Goal: Task Accomplishment & Management: Use online tool/utility

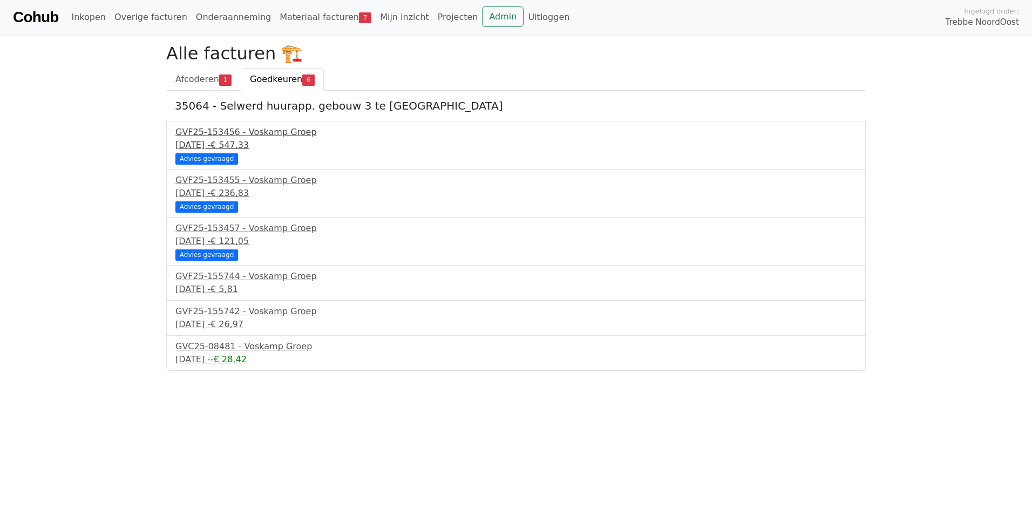
click at [249, 141] on div "18 september 2025 - € 547,33" at bounding box center [515, 145] width 681 height 13
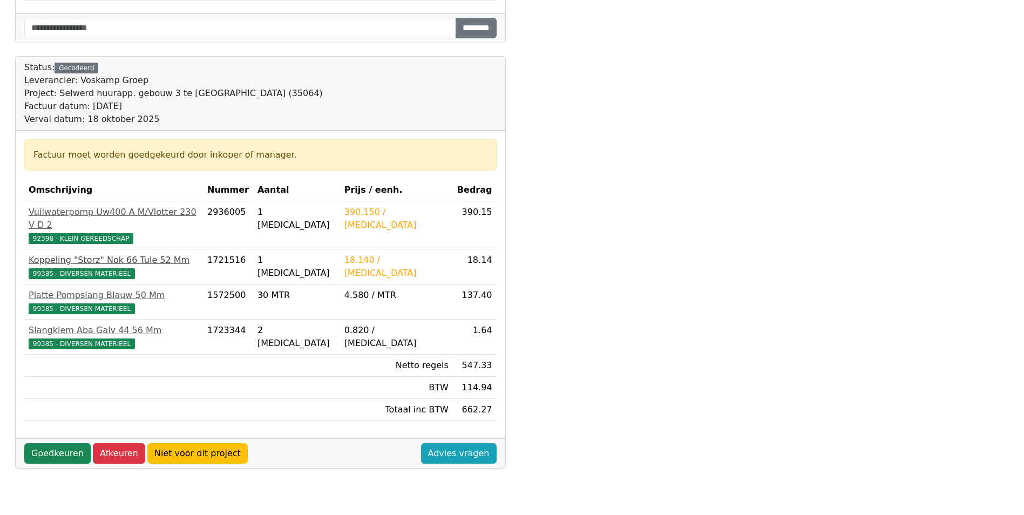
scroll to position [270, 0]
click at [38, 442] on link "Goedkeuren" at bounding box center [57, 452] width 66 height 21
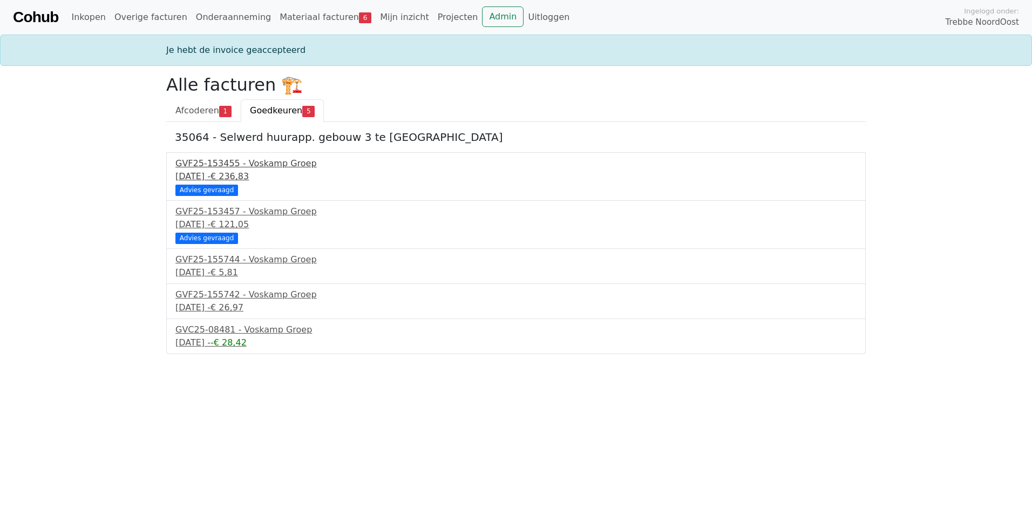
click at [249, 178] on span "€ 236,83" at bounding box center [229, 176] width 38 height 10
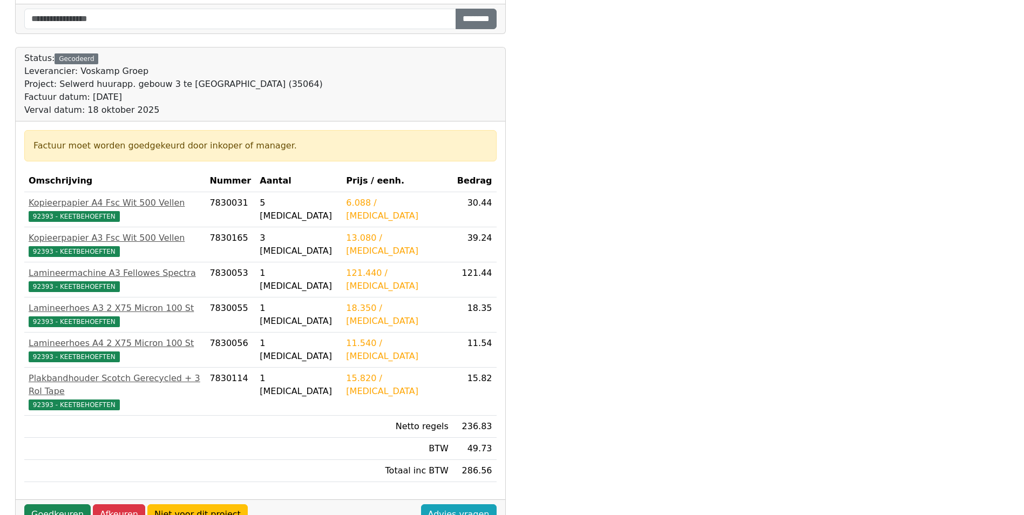
scroll to position [305, 0]
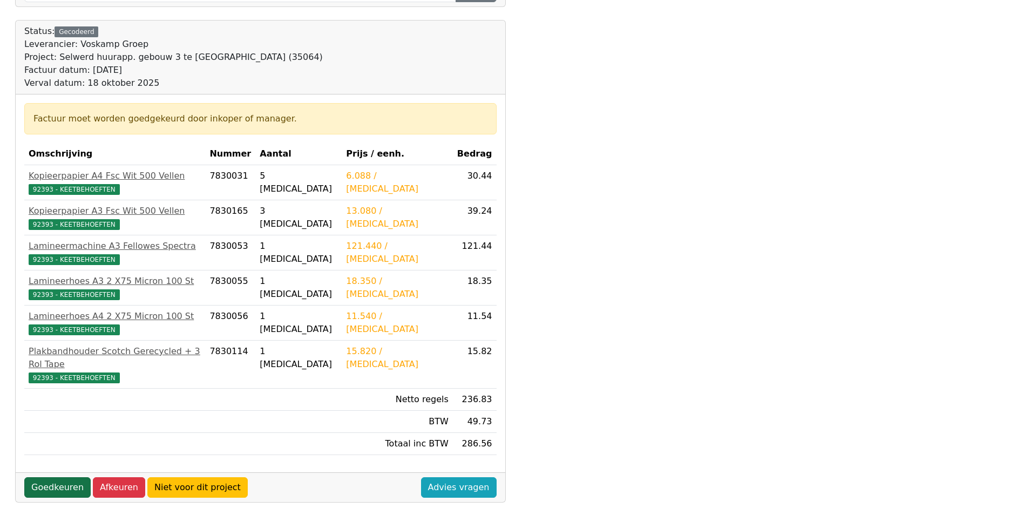
click at [39, 477] on link "Goedkeuren" at bounding box center [57, 487] width 66 height 21
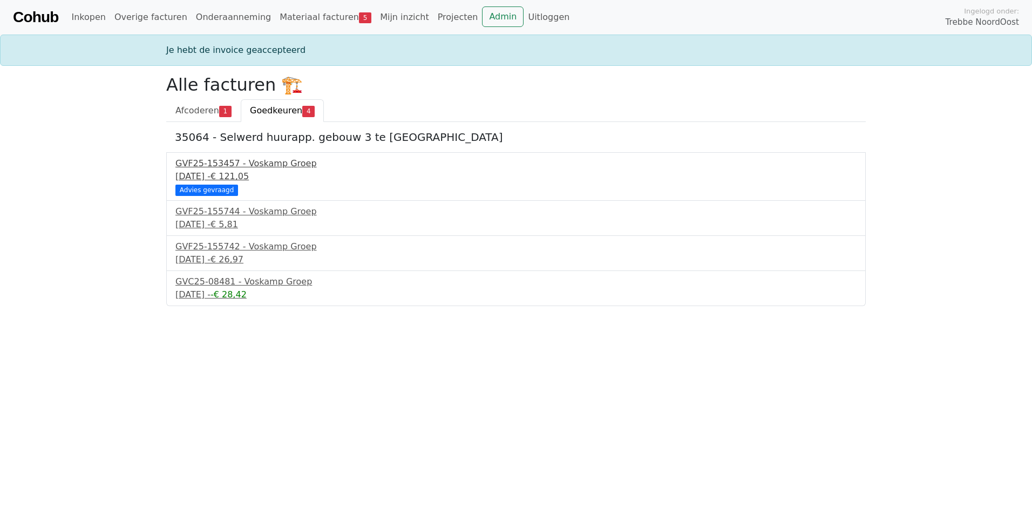
click at [255, 169] on div "GVF25-153457 - Voskamp Groep" at bounding box center [515, 163] width 681 height 13
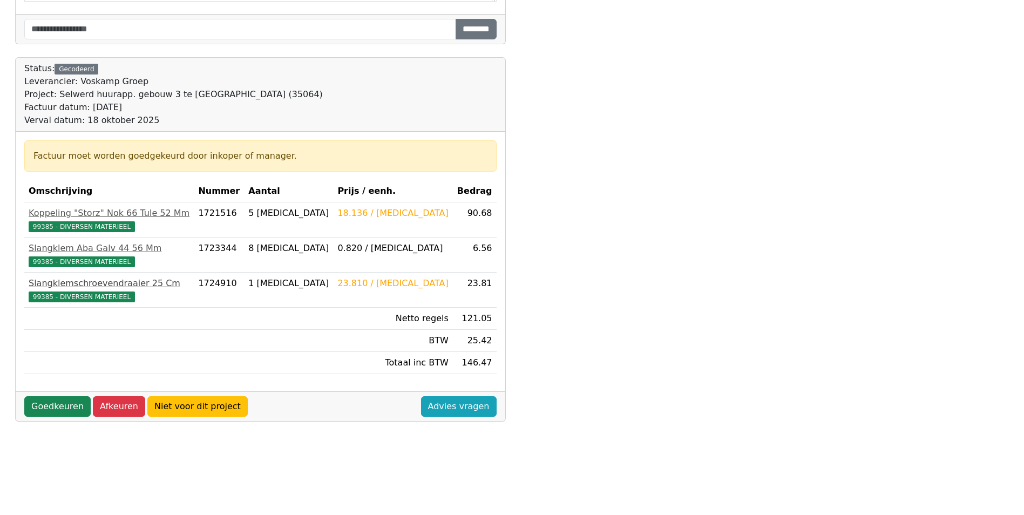
scroll to position [270, 0]
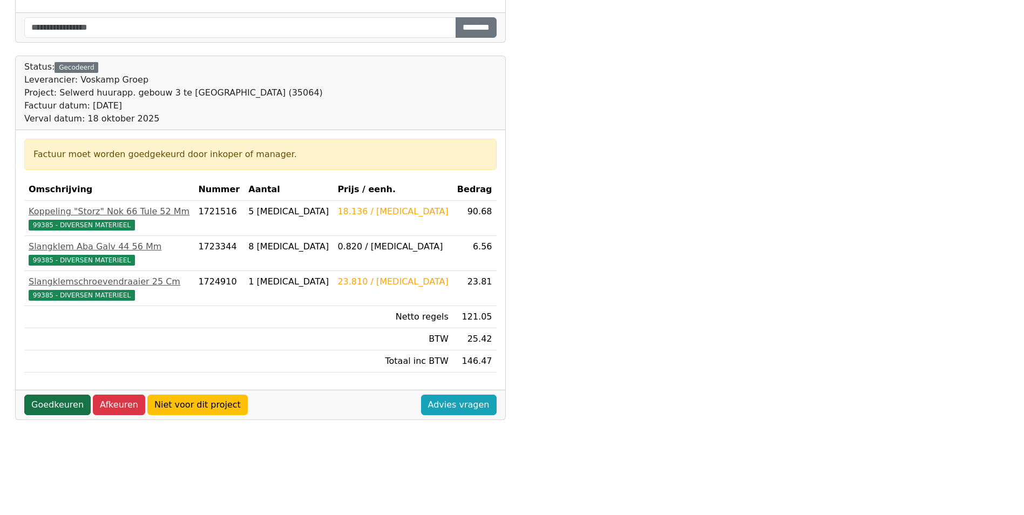
click at [38, 407] on link "Goedkeuren" at bounding box center [57, 404] width 66 height 21
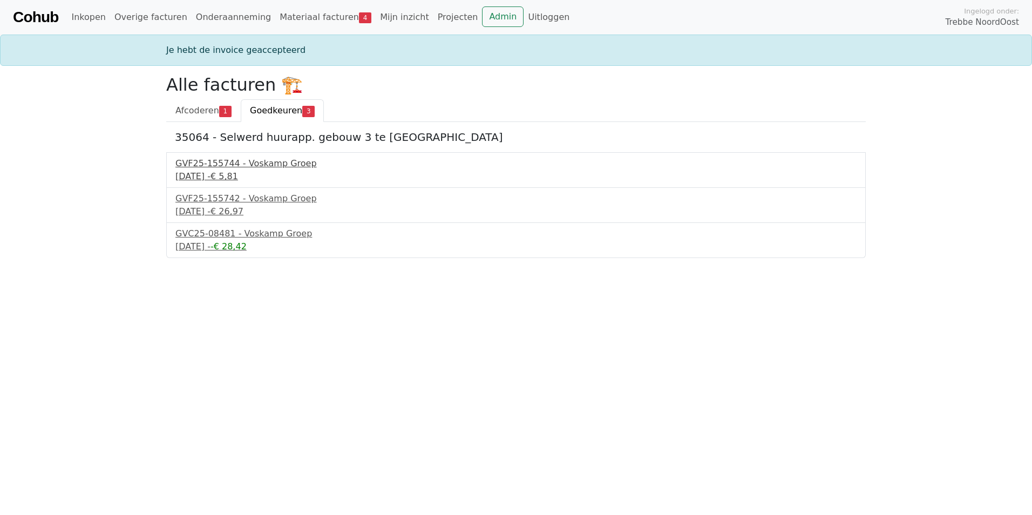
click at [214, 175] on div "22 september 2025 - € 5,81" at bounding box center [515, 176] width 681 height 13
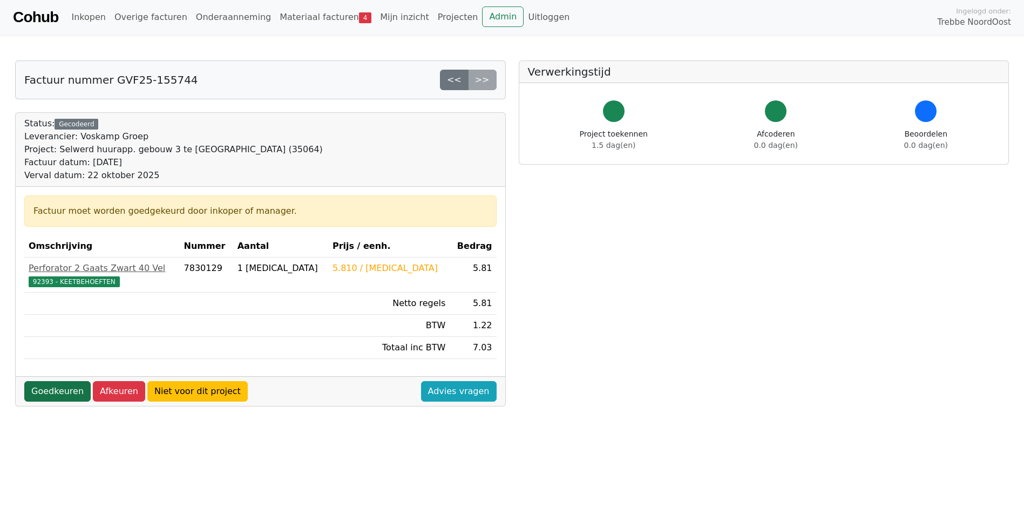
click at [46, 389] on link "Goedkeuren" at bounding box center [57, 391] width 66 height 21
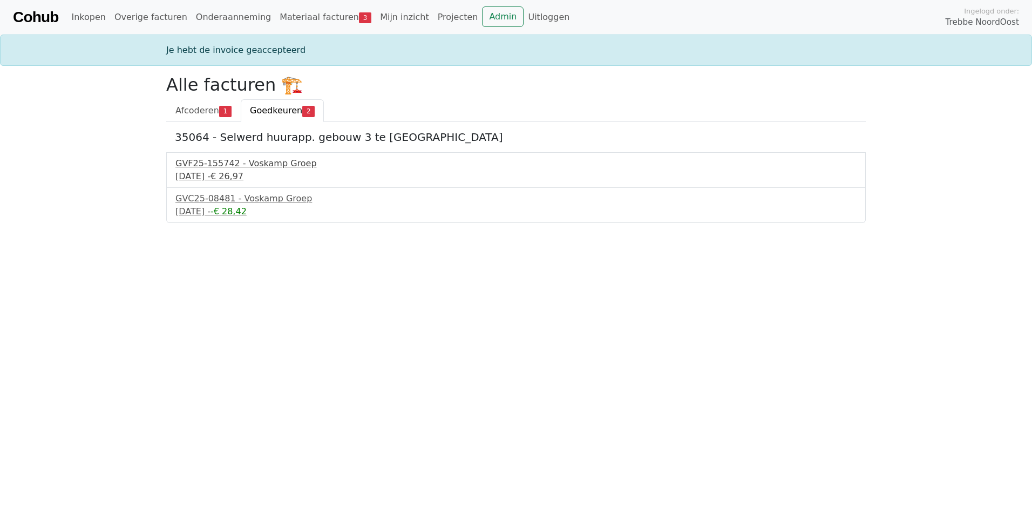
click at [199, 175] on div "[DATE] - € 26,97" at bounding box center [515, 176] width 681 height 13
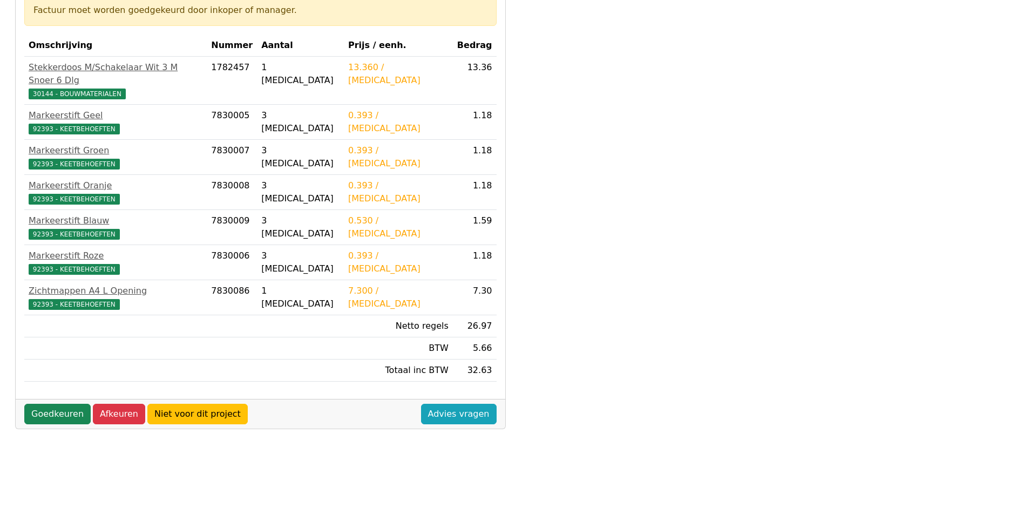
scroll to position [216, 0]
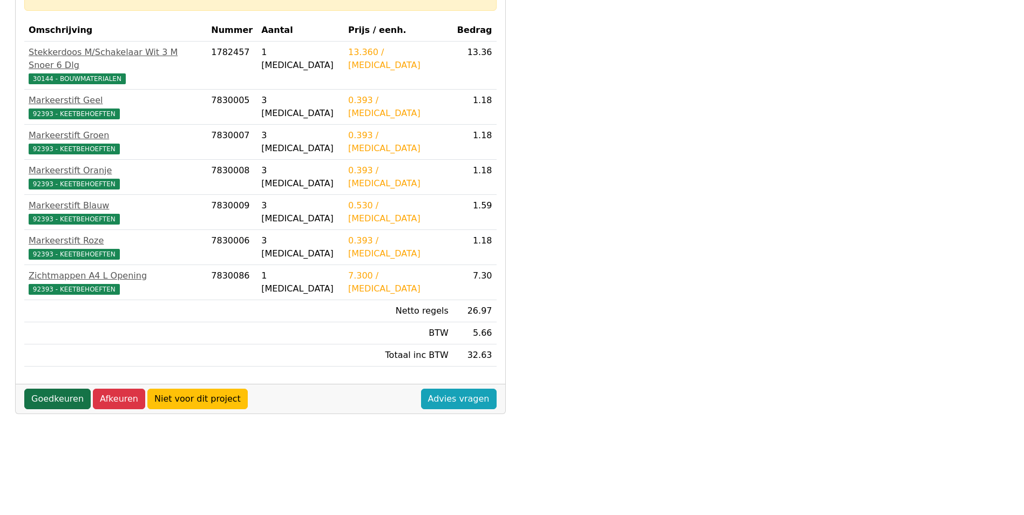
click at [50, 388] on link "Goedkeuren" at bounding box center [57, 398] width 66 height 21
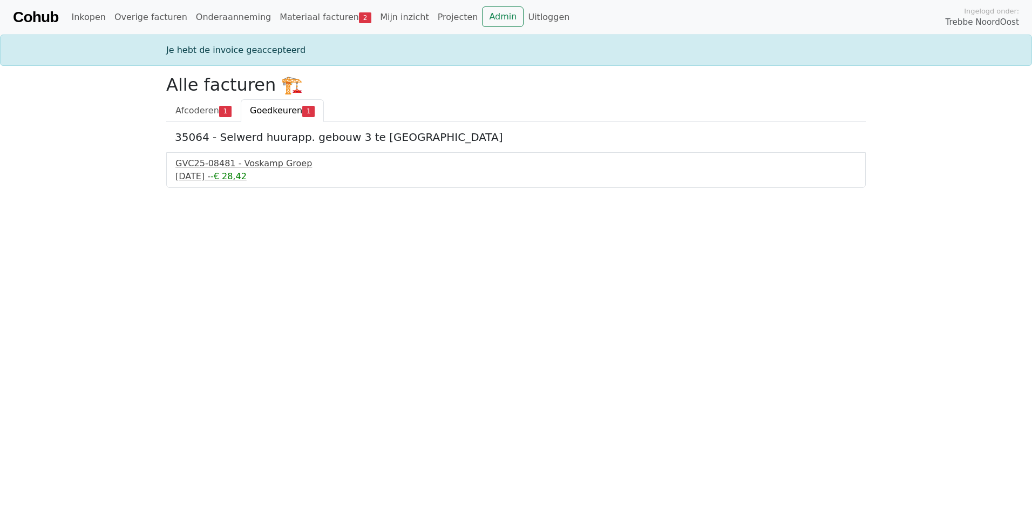
click at [238, 169] on div "GVC25-08481 - Voskamp Groep" at bounding box center [515, 163] width 681 height 13
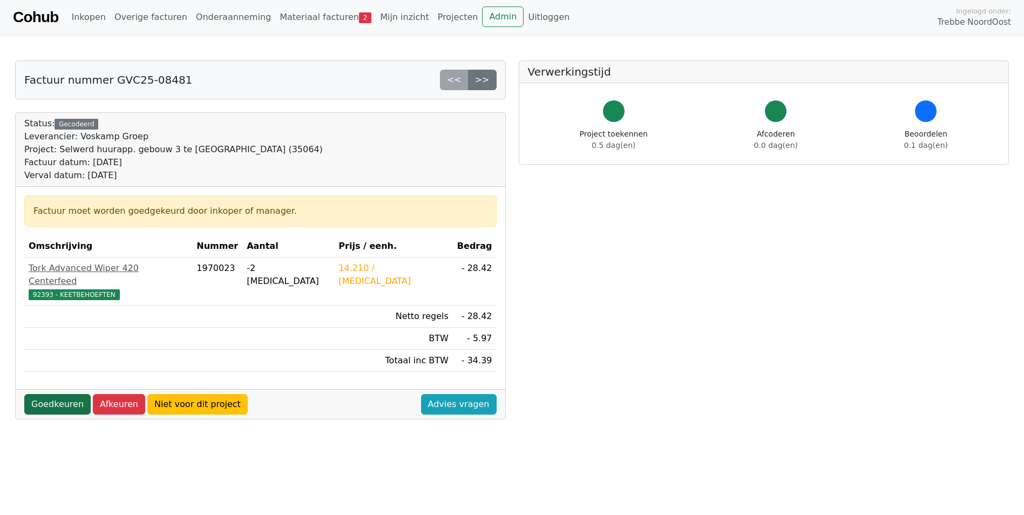
click at [53, 394] on link "Goedkeuren" at bounding box center [57, 404] width 66 height 21
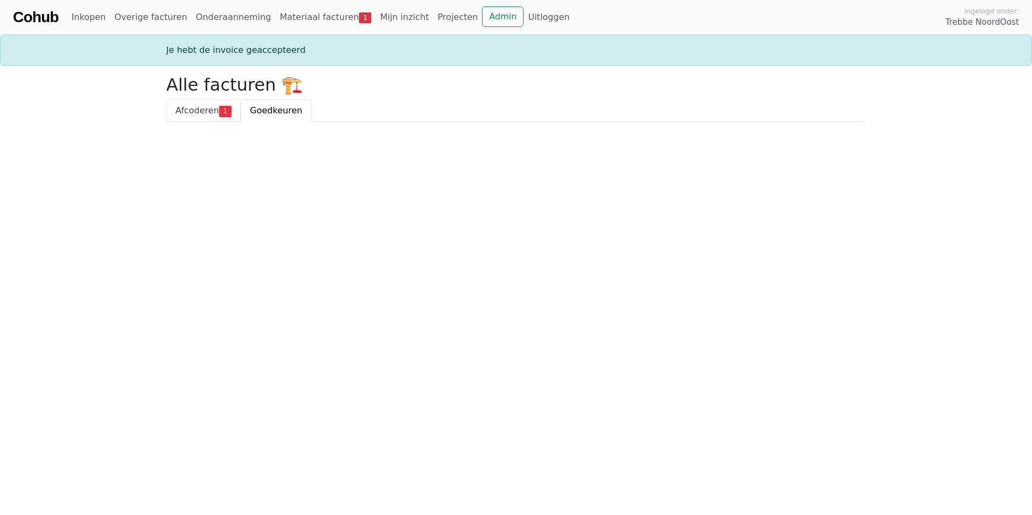
click at [195, 110] on span "Afcoderen" at bounding box center [197, 110] width 44 height 10
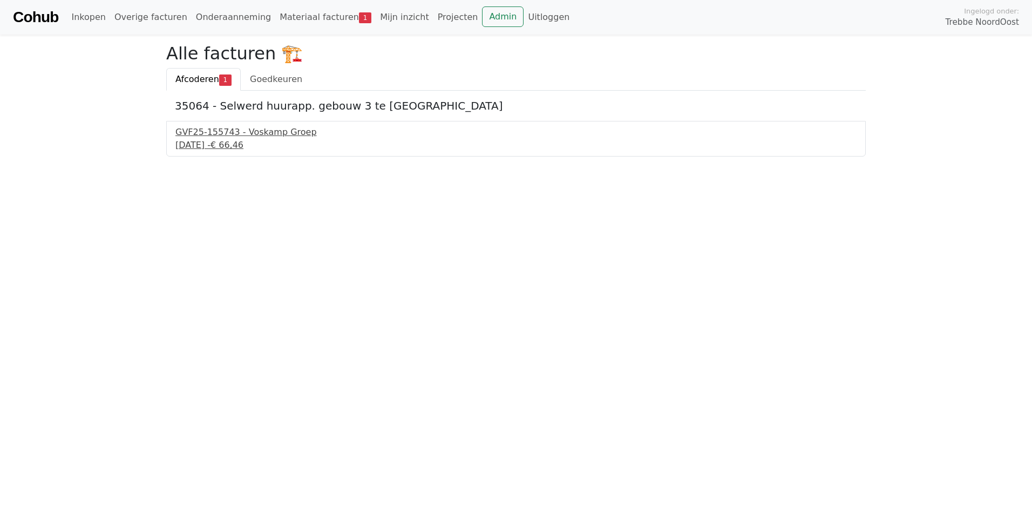
click at [198, 139] on div "22 september 2025 - € 66,46" at bounding box center [515, 145] width 681 height 13
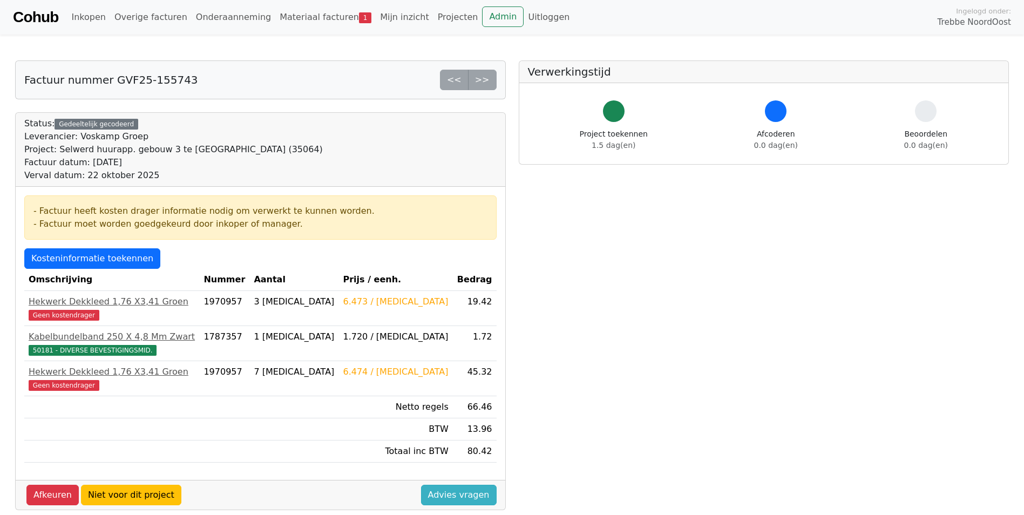
click at [459, 495] on link "Advies vragen" at bounding box center [459, 495] width 76 height 21
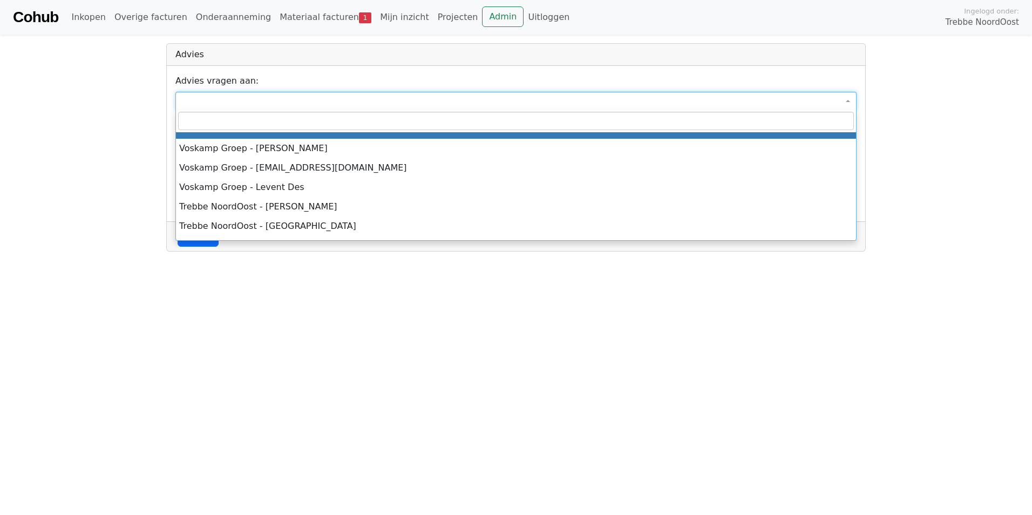
click at [220, 95] on span at bounding box center [515, 101] width 681 height 18
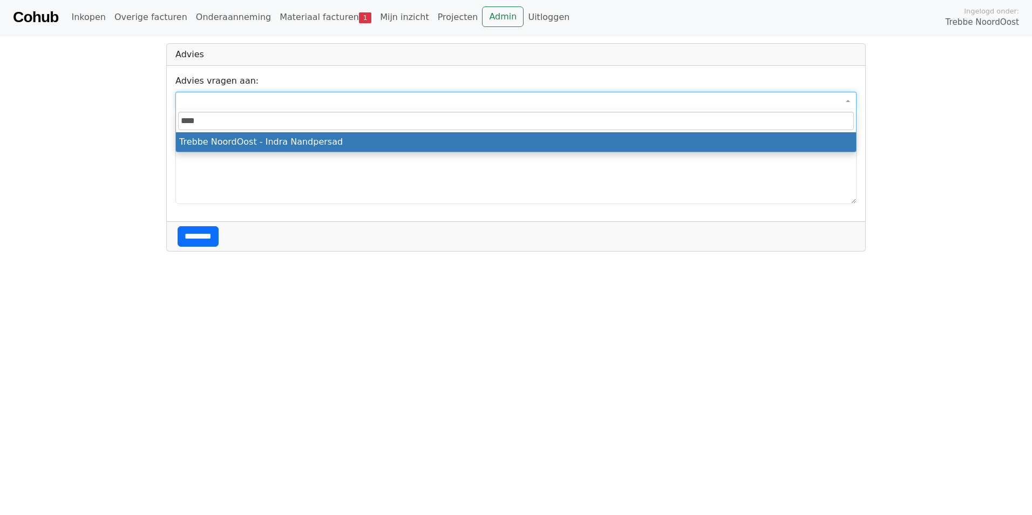
type input "****"
select select "***"
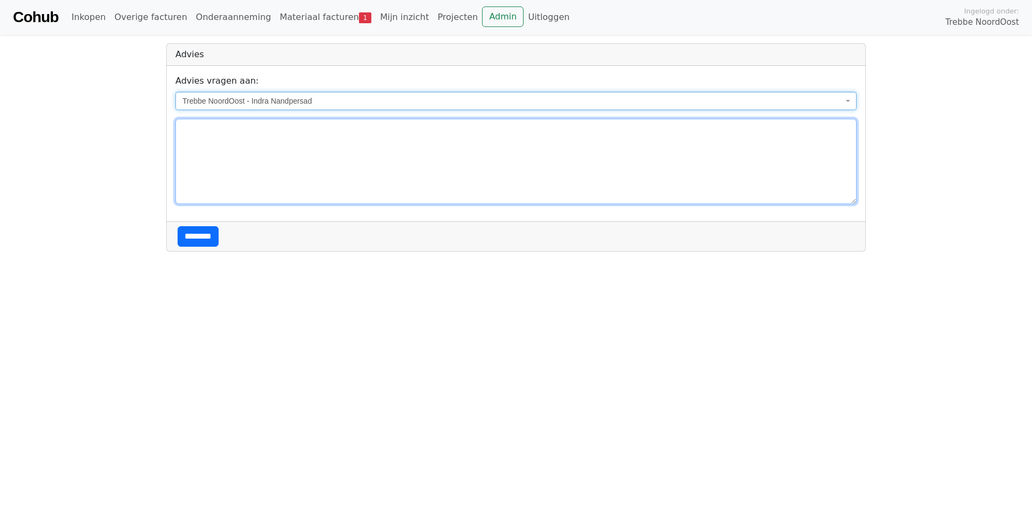
click at [204, 149] on textarea at bounding box center [515, 161] width 681 height 85
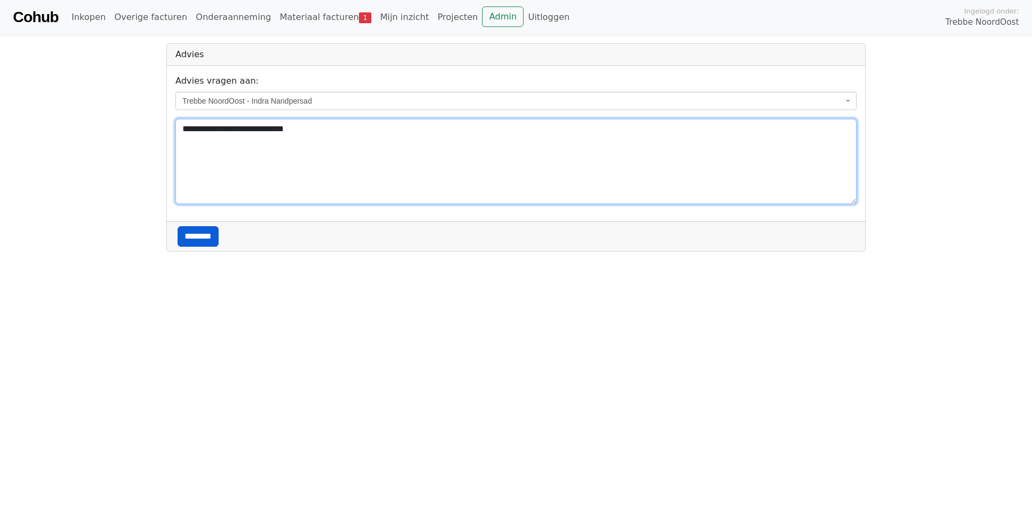
type textarea "**********"
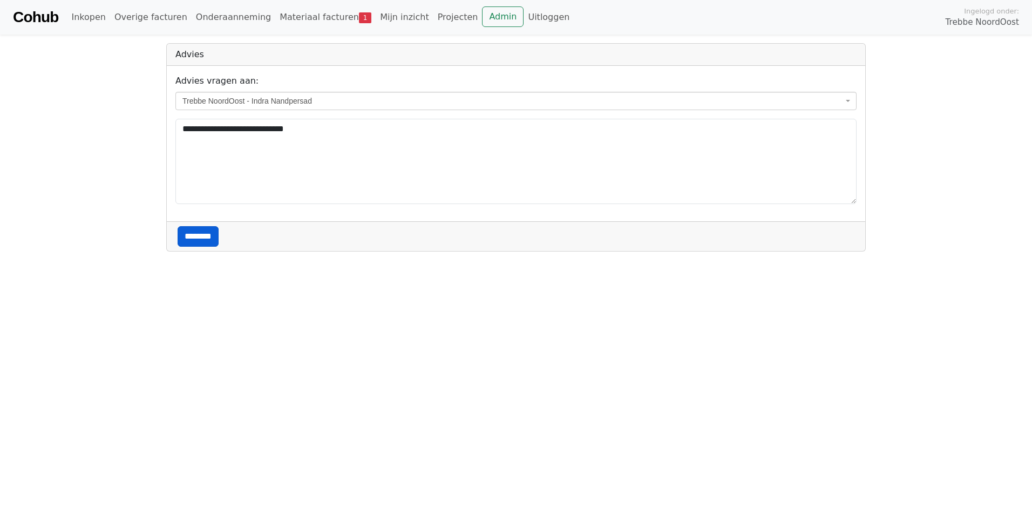
click at [189, 237] on input "********" at bounding box center [198, 236] width 41 height 21
